Goal: Transaction & Acquisition: Purchase product/service

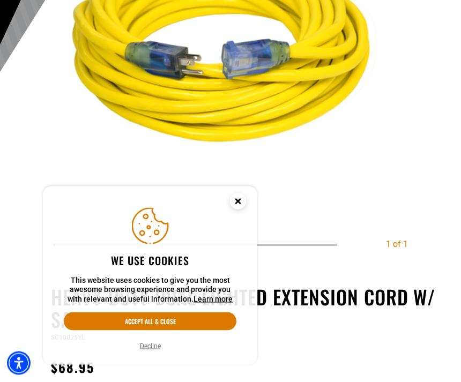
scroll to position [286, 0]
click at [242, 210] on circle "Close this option" at bounding box center [238, 202] width 16 height 16
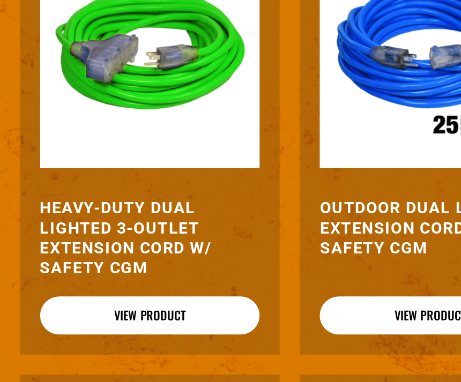
scroll to position [1205, 0]
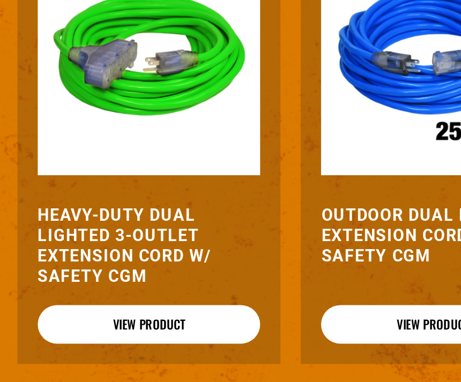
click at [99, 318] on link "View Product" at bounding box center [158, 328] width 118 height 20
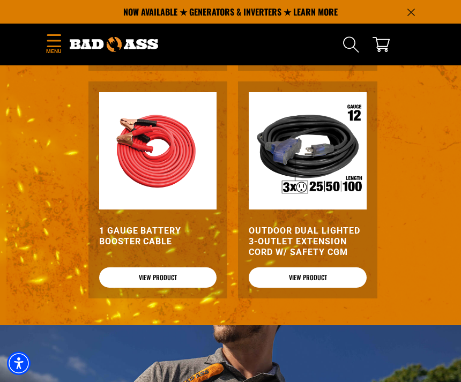
scroll to position [1489, 0]
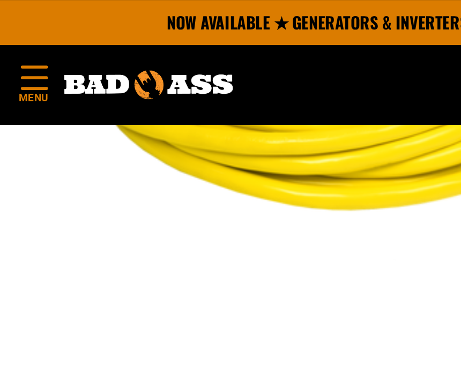
scroll to position [292, 0]
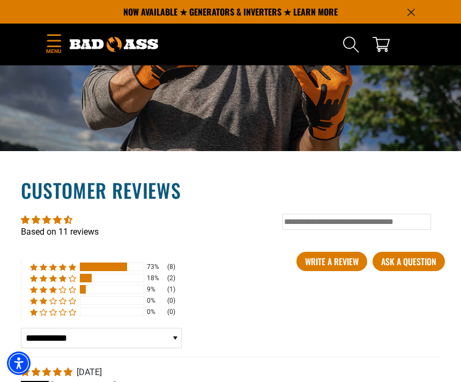
scroll to position [1854, 0]
